Goal: Complete application form

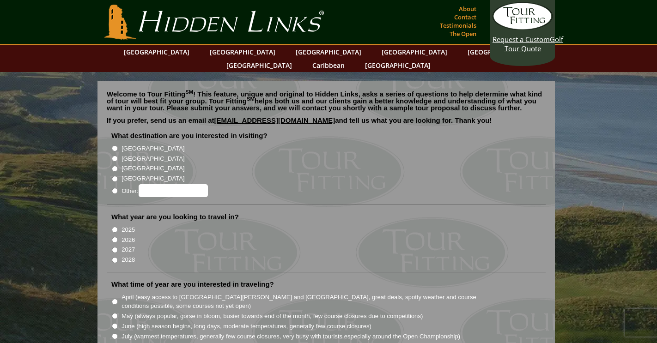
click at [134, 144] on label "[GEOGRAPHIC_DATA]" at bounding box center [153, 148] width 63 height 9
click at [118, 146] on input "[GEOGRAPHIC_DATA]" at bounding box center [115, 149] width 6 height 6
radio input "true"
click at [137, 154] on label "[GEOGRAPHIC_DATA]" at bounding box center [153, 158] width 63 height 9
click at [118, 156] on input "[GEOGRAPHIC_DATA]" at bounding box center [115, 159] width 6 height 6
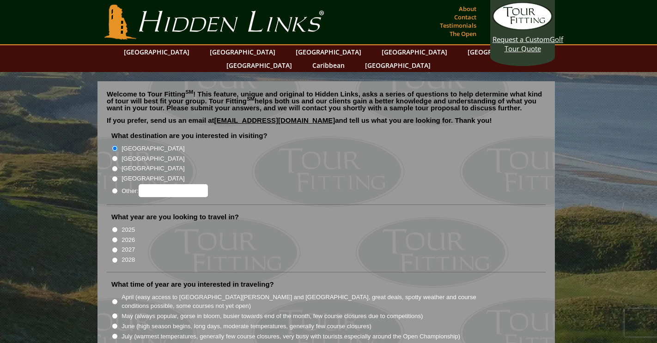
radio input "true"
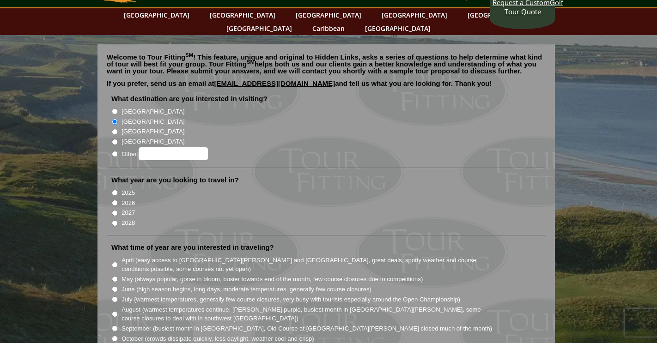
scroll to position [39, 0]
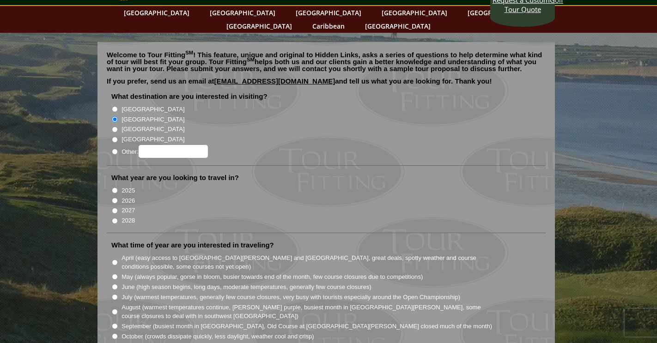
click at [126, 186] on label "2025" at bounding box center [128, 190] width 13 height 9
click at [118, 188] on input "2025" at bounding box center [115, 191] width 6 height 6
radio input "true"
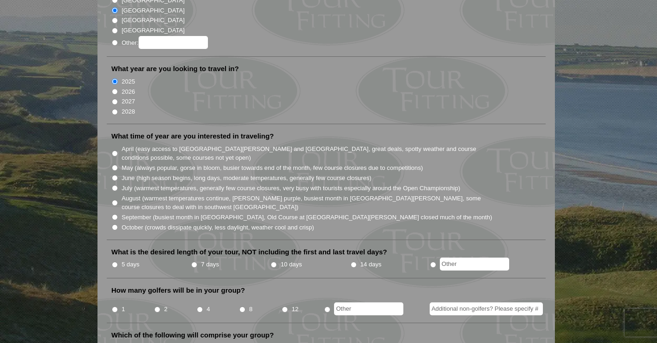
scroll to position [153, 0]
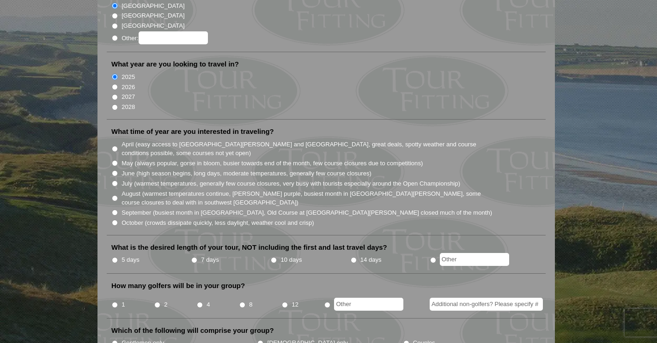
click at [438, 255] on li at bounding box center [469, 261] width 79 height 12
click at [435, 257] on input "radio" at bounding box center [433, 260] width 6 height 6
radio input "true"
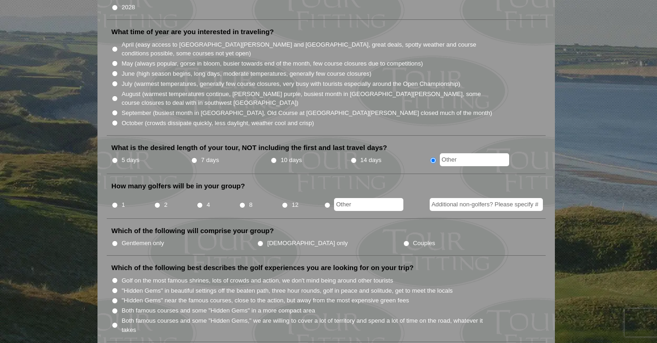
scroll to position [253, 0]
click at [201, 202] on input "4" at bounding box center [200, 205] width 6 height 6
radio input "true"
click at [116, 240] on input "Gentlemen only" at bounding box center [115, 243] width 6 height 6
radio input "true"
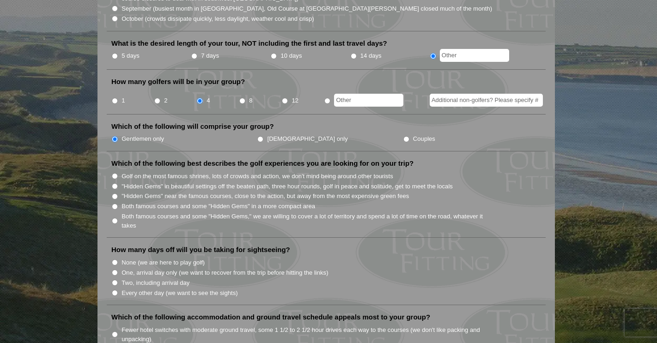
scroll to position [359, 0]
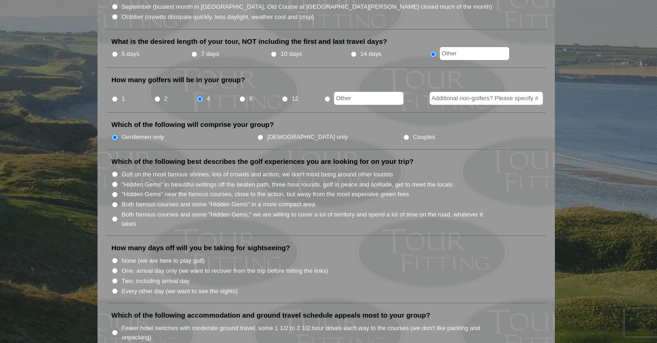
click at [154, 180] on label ""Hidden Gems" in beautiful settings off the beaten path, three hour rounds, gol…" at bounding box center [287, 184] width 331 height 9
click at [118, 182] on input ""Hidden Gems" in beautiful settings off the beaten path, three hour rounds, gol…" at bounding box center [115, 185] width 6 height 6
radio input "true"
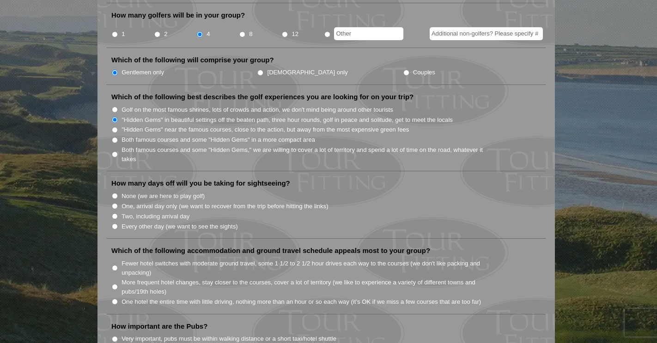
scroll to position [429, 0]
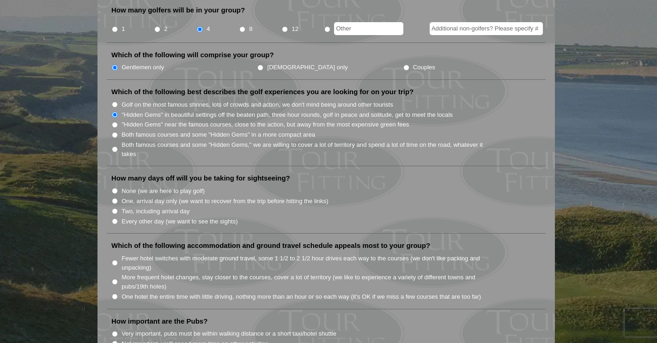
click at [160, 207] on label "Two, including arrival day" at bounding box center [156, 211] width 68 height 9
click at [118, 208] on input "Two, including arrival day" at bounding box center [115, 211] width 6 height 6
radio input "true"
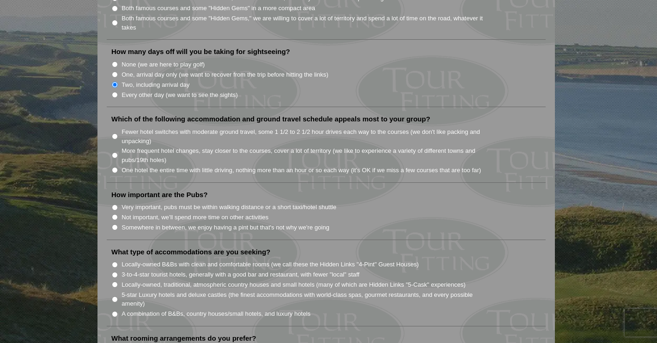
scroll to position [556, 0]
